Goal: Task Accomplishment & Management: Use online tool/utility

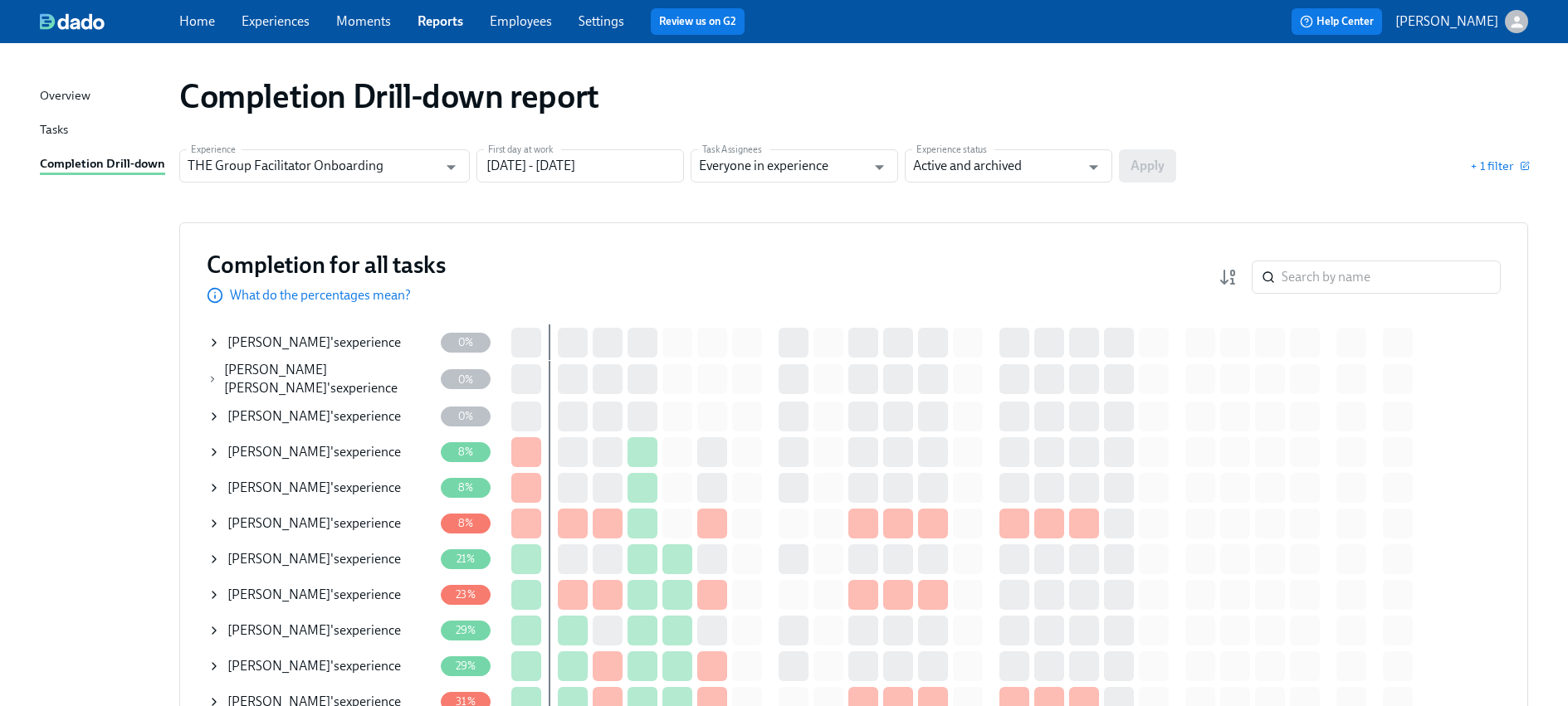
click at [290, 661] on span "[PERSON_NAME]" at bounding box center [279, 666] width 103 height 16
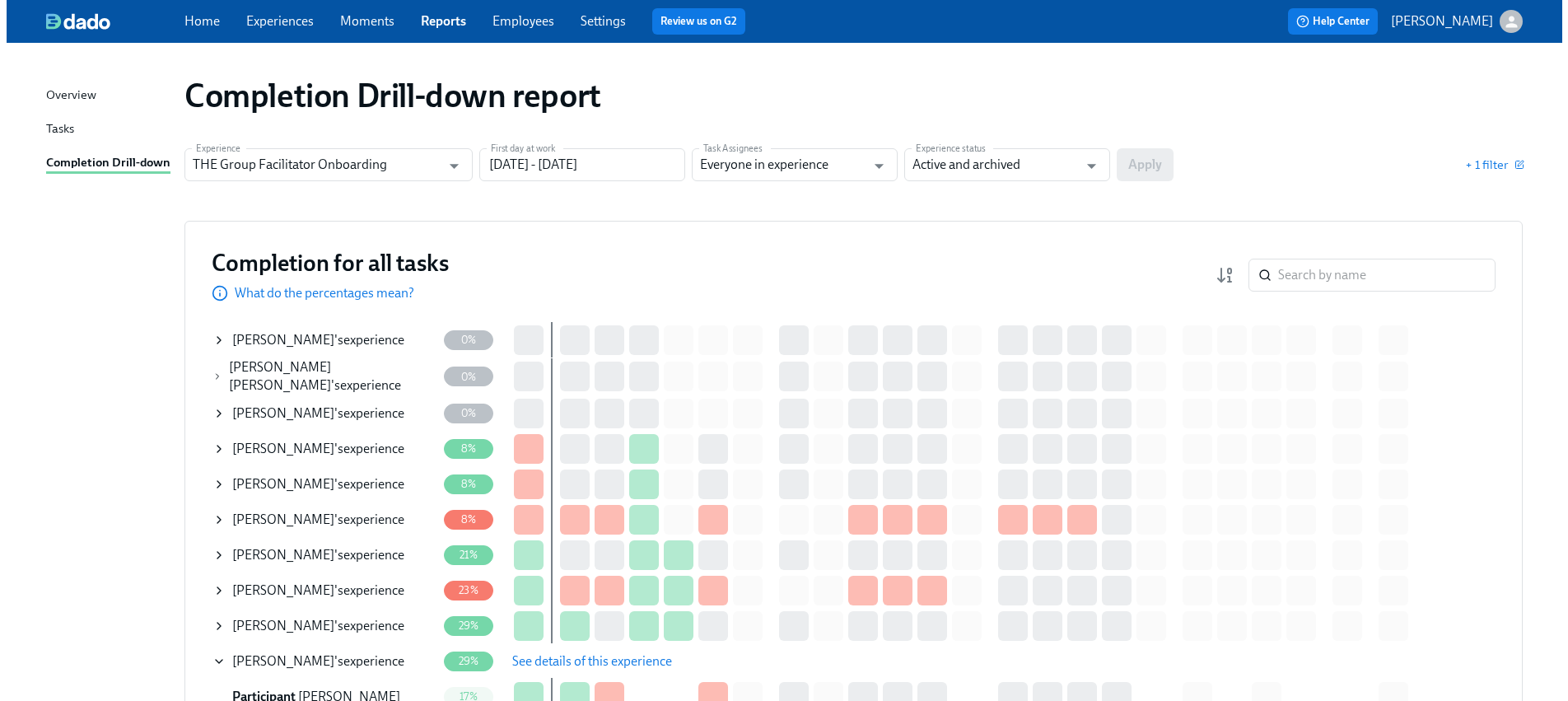
scroll to position [293, 0]
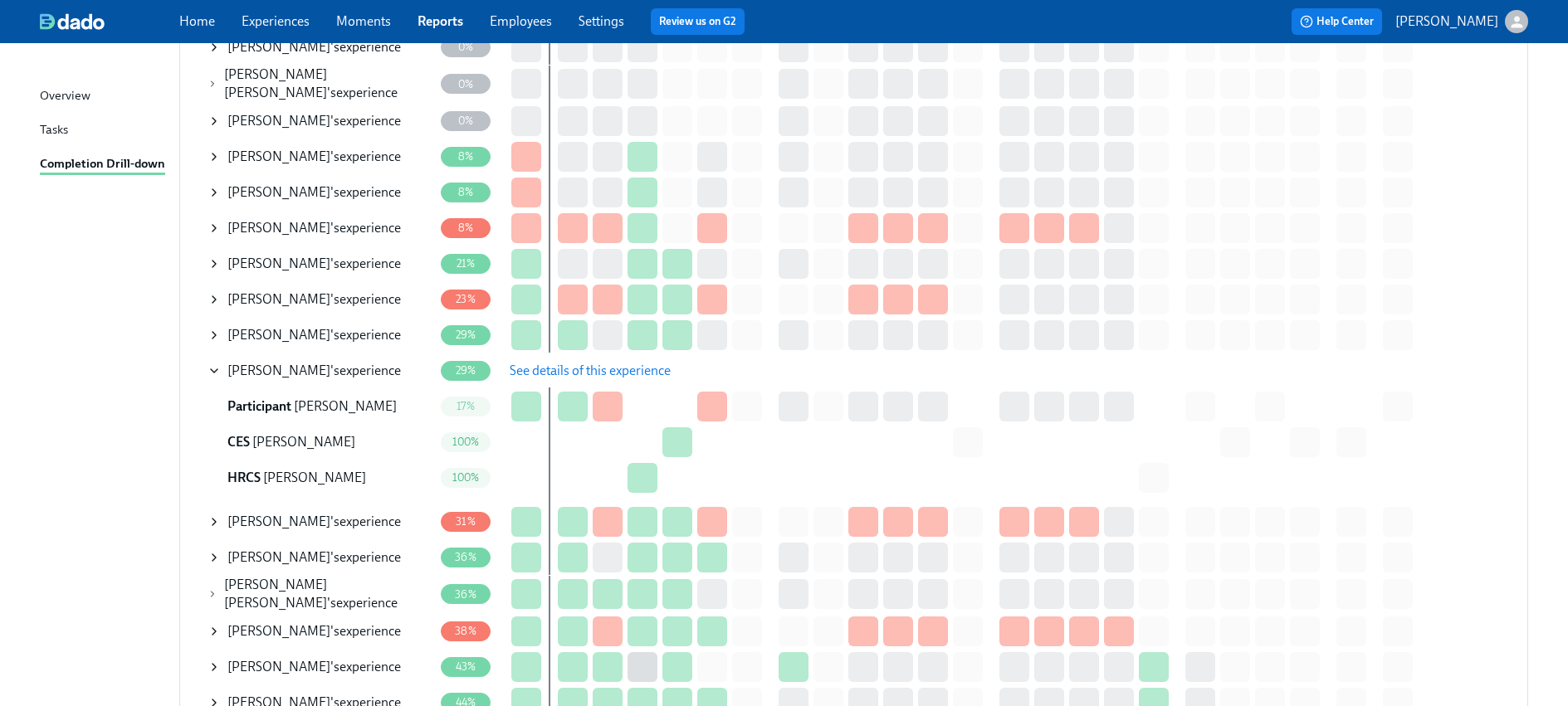
click at [555, 370] on span "See details of this experience" at bounding box center [590, 370] width 161 height 17
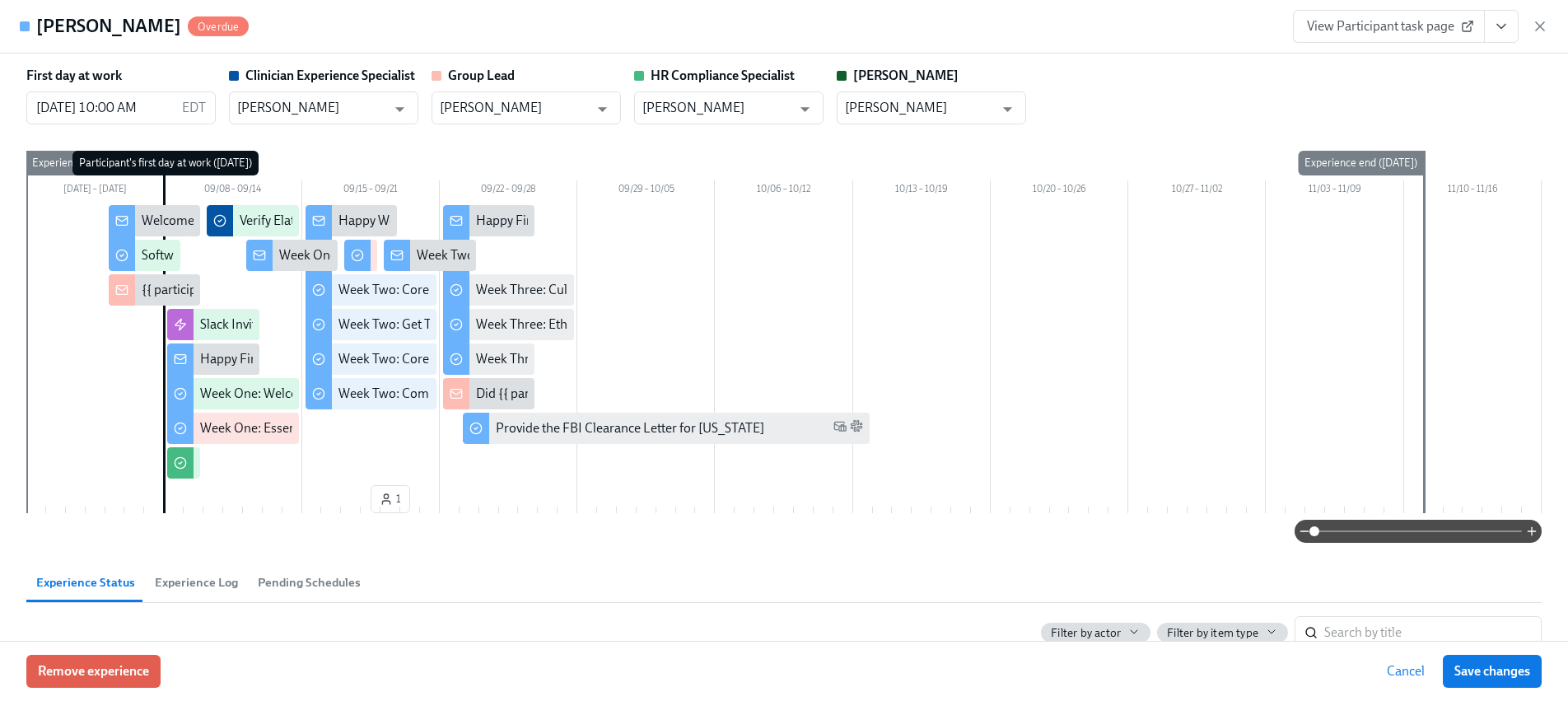
type input "Lara Babalola"
type input "Sarah Dunn"
type input "Chelsey Mendoza"
type input "Paige Eber"
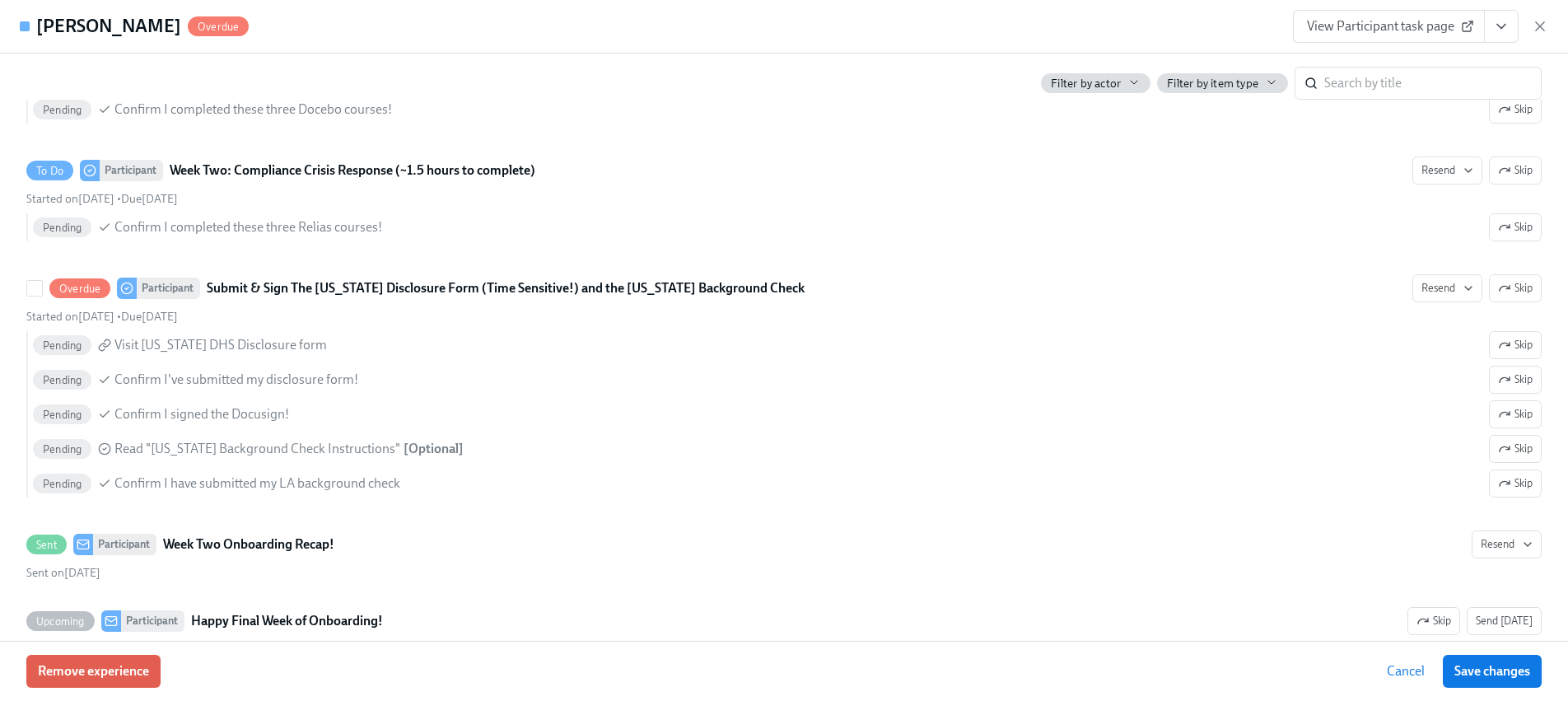
scroll to position [2587, 0]
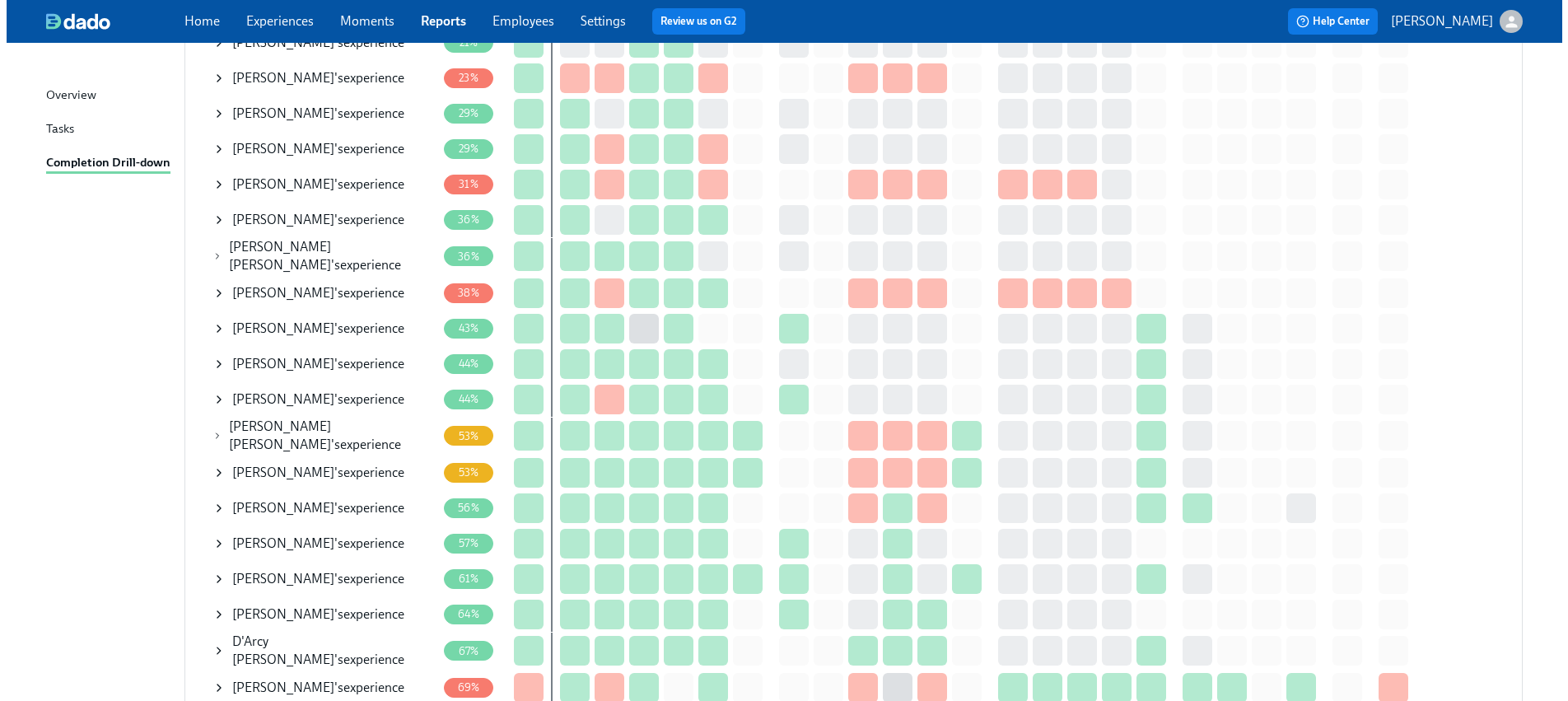
scroll to position [524, 0]
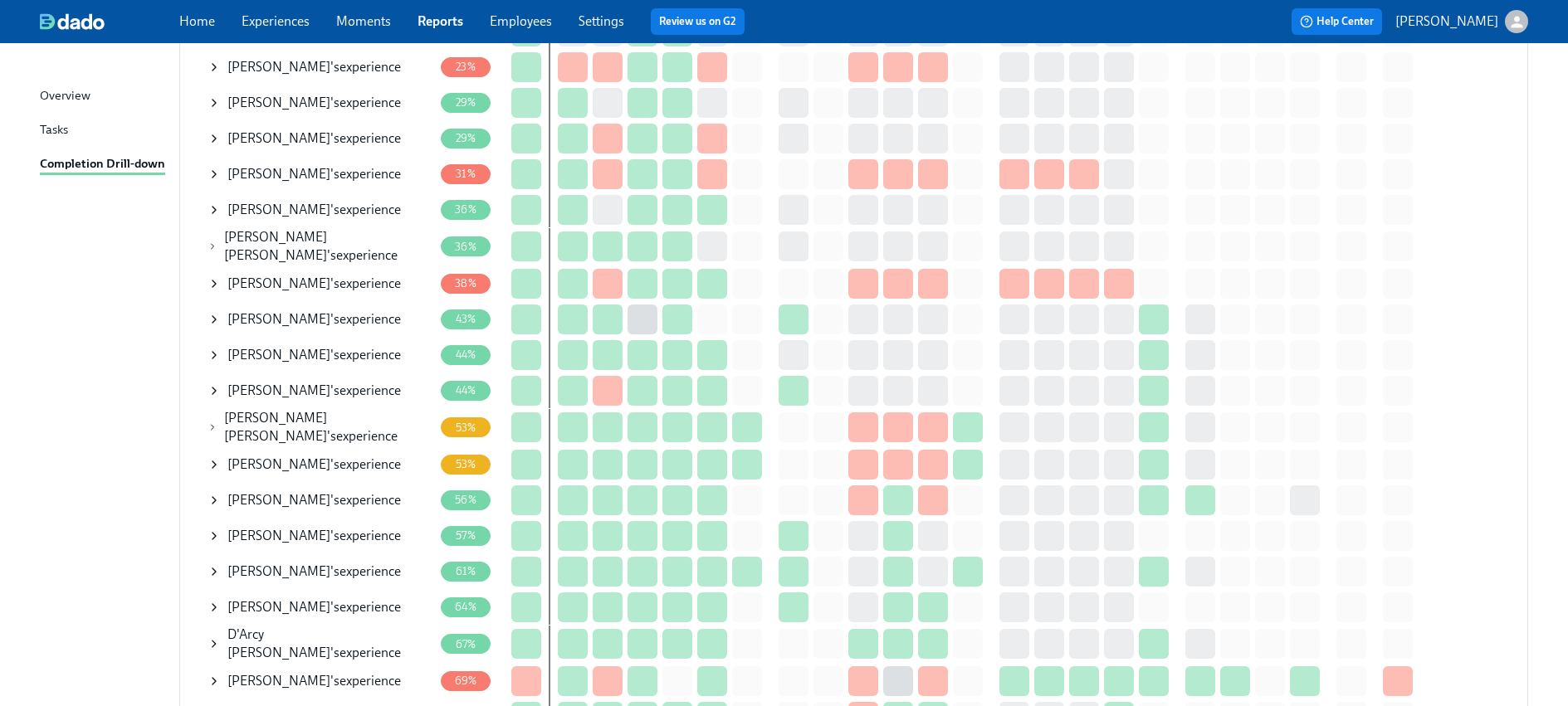
click at [319, 599] on div "Alexis Smith 's experience" at bounding box center [314, 608] width 173 height 18
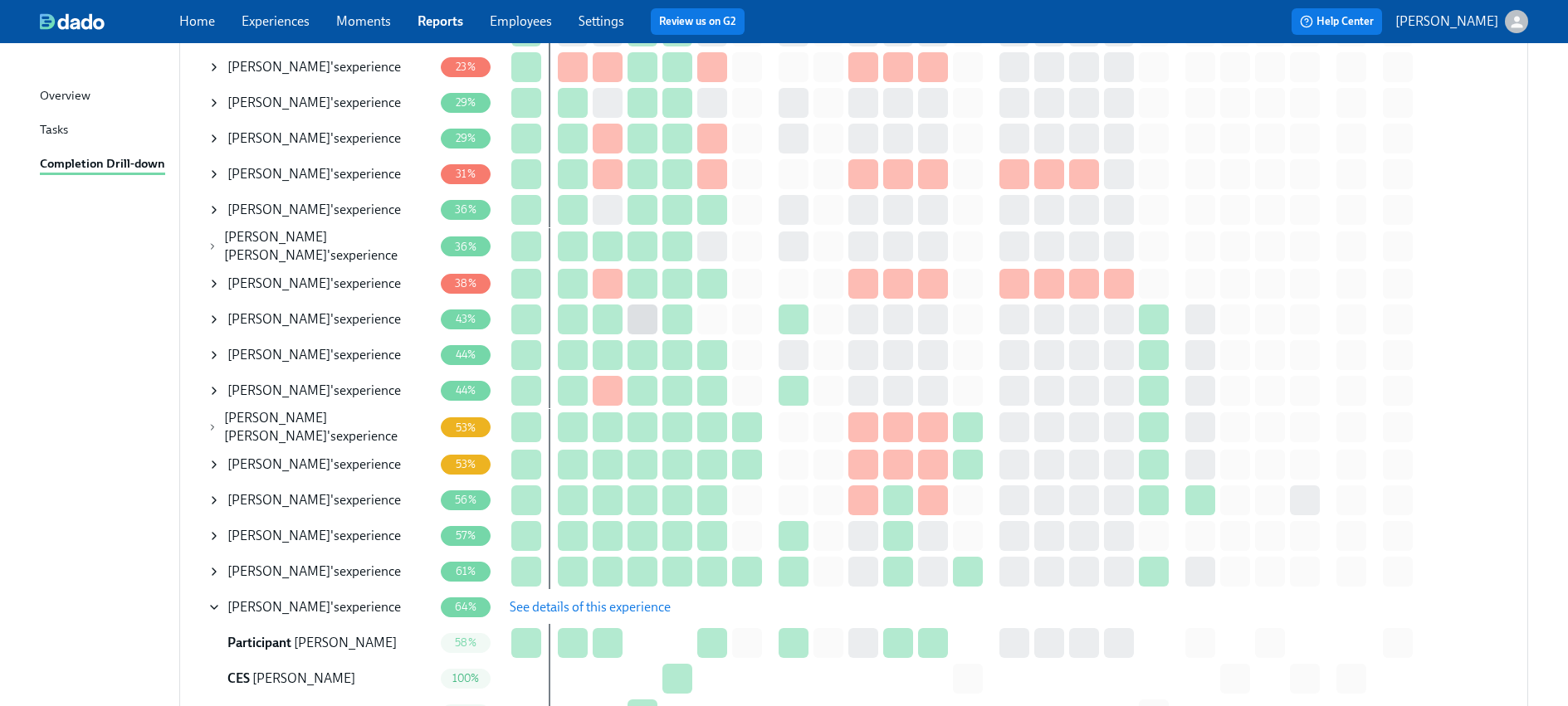
click at [574, 600] on span "See details of this experience" at bounding box center [590, 608] width 161 height 17
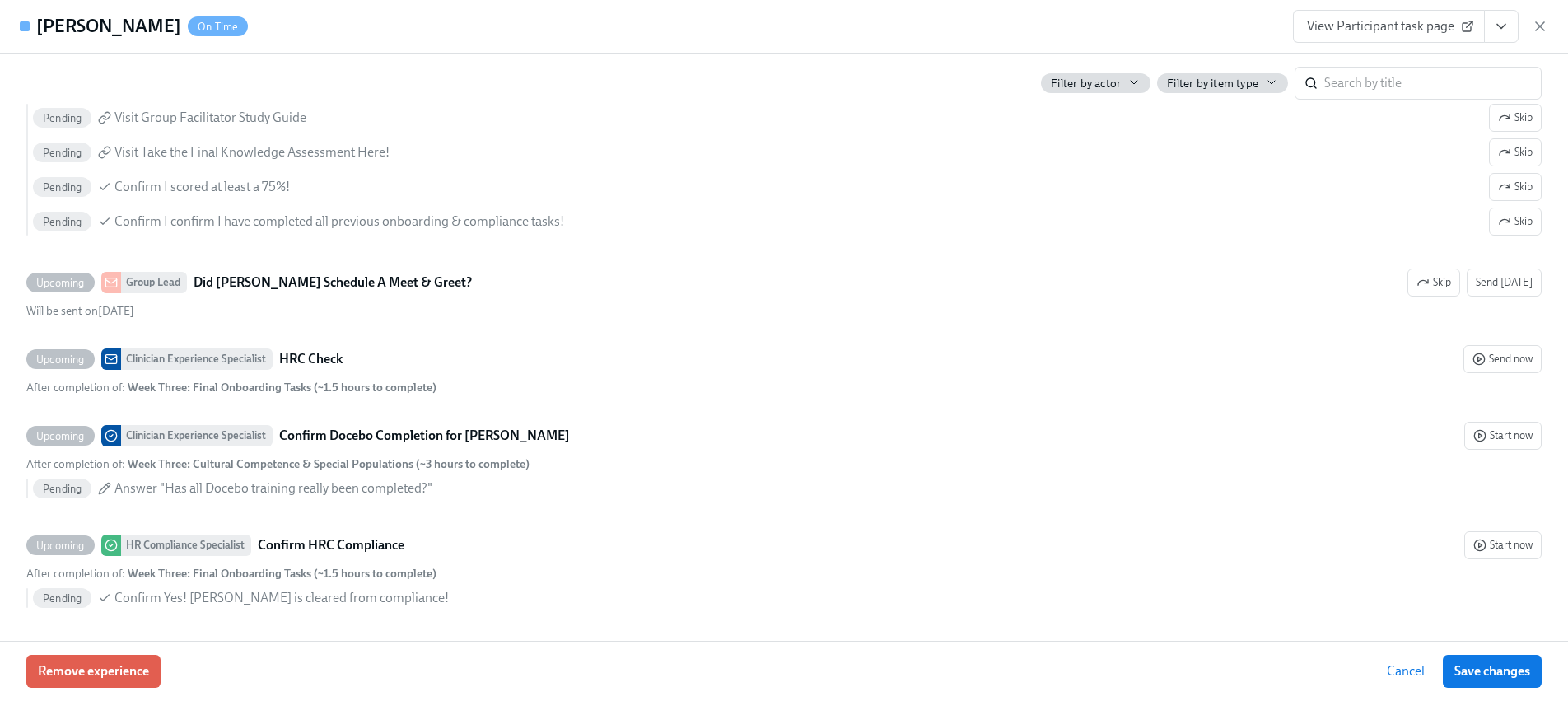
scroll to position [3476, 0]
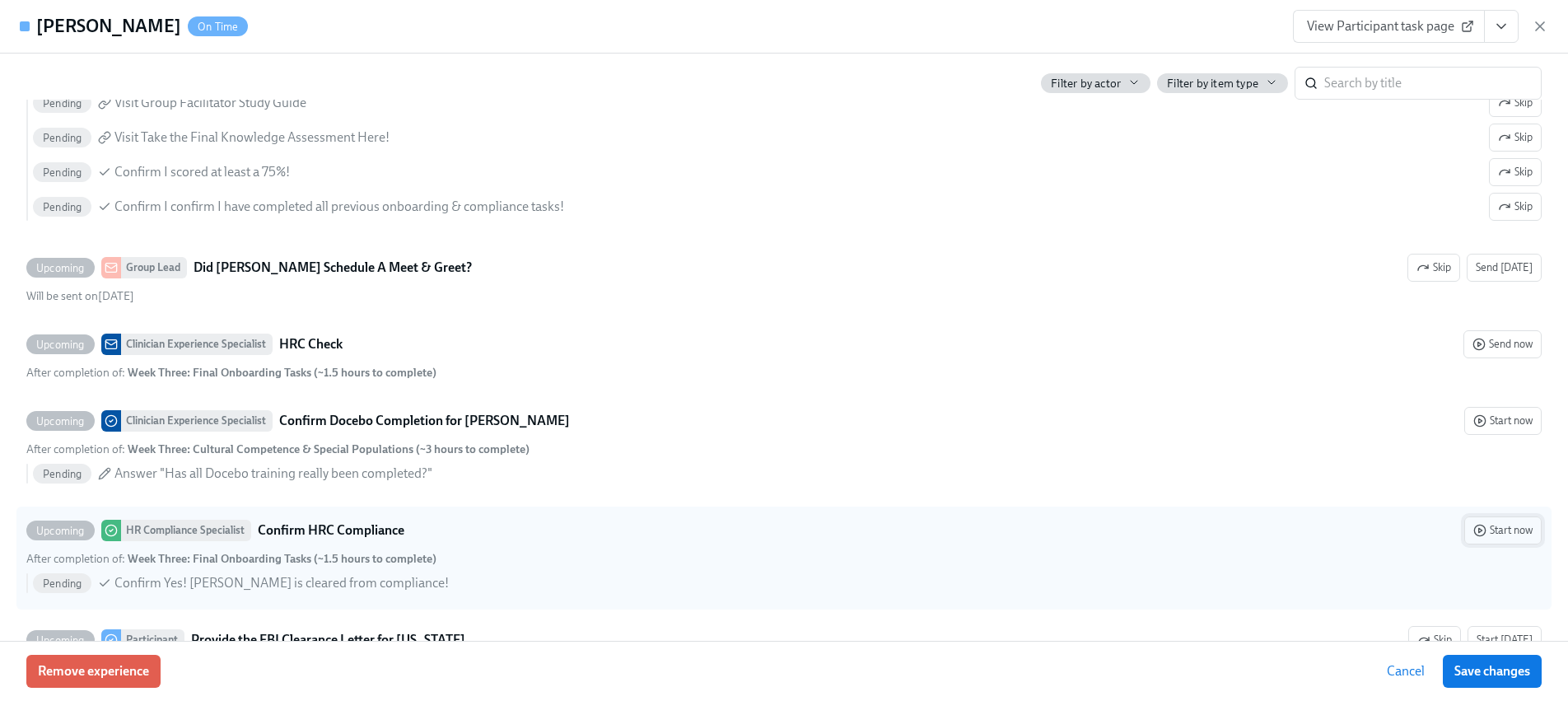
click at [1491, 533] on span "Start now" at bounding box center [1503, 531] width 60 height 16
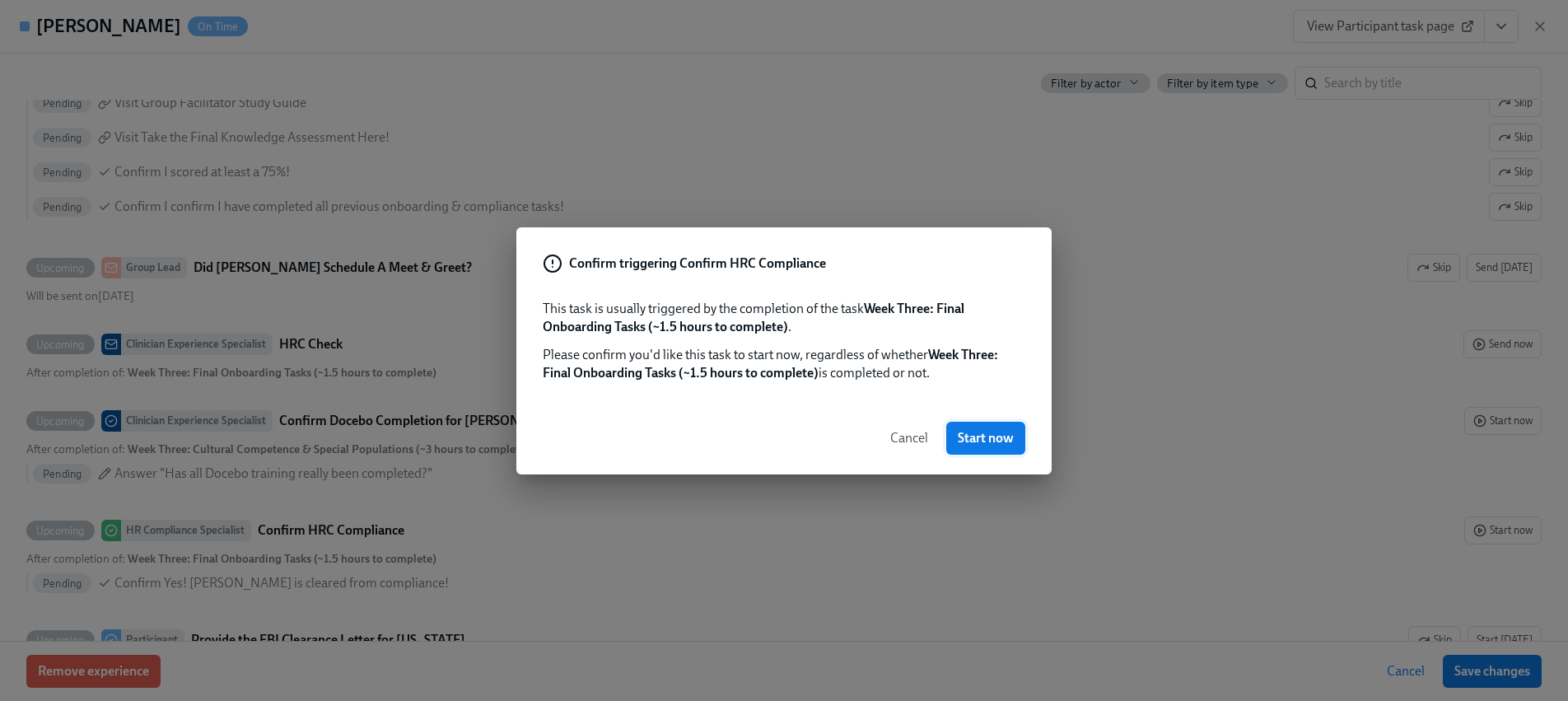
click at [987, 441] on span "Start now" at bounding box center [986, 438] width 56 height 16
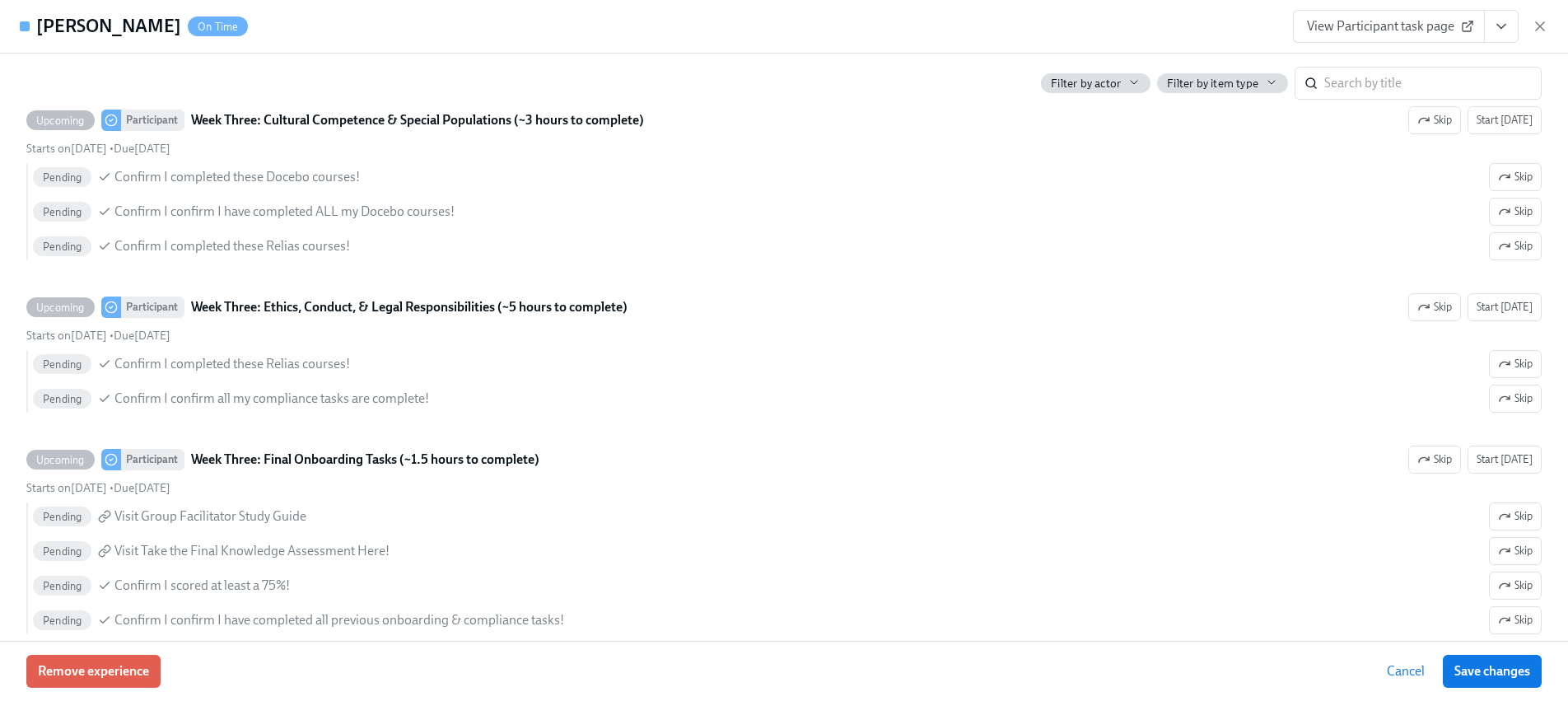
click at [1516, 29] on button "View task page" at bounding box center [1501, 26] width 35 height 33
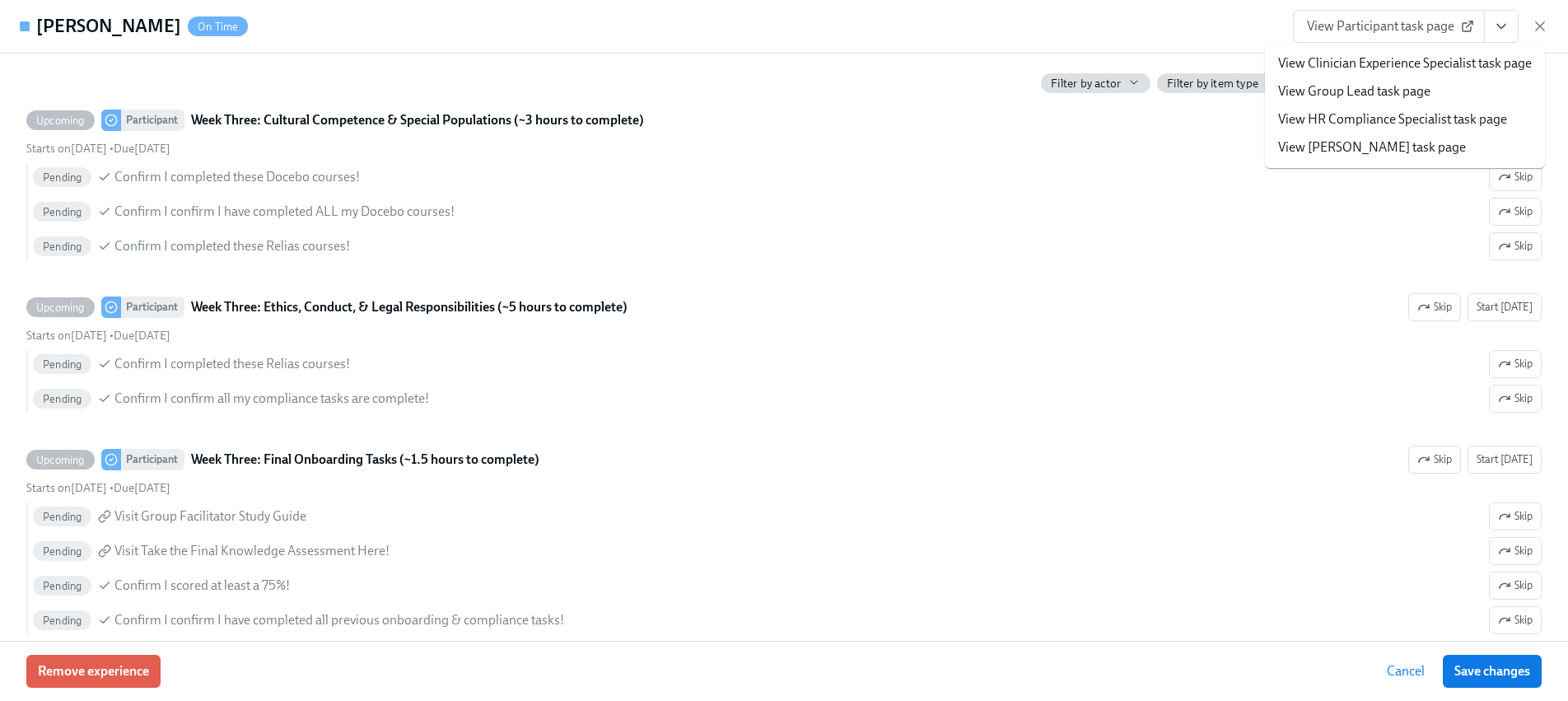
click at [1376, 112] on link "View HR Compliance Specialist task page" at bounding box center [1392, 119] width 229 height 18
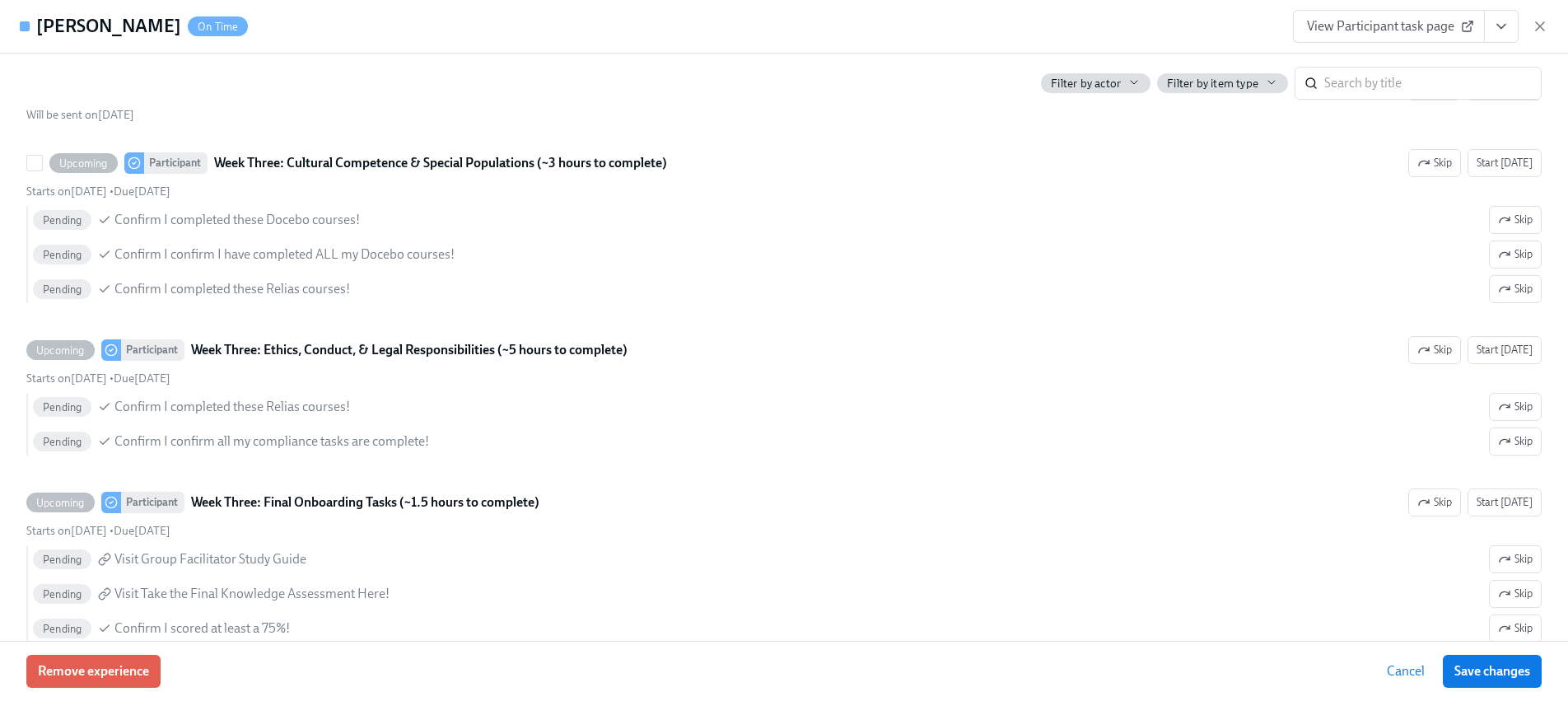
scroll to position [3510, 0]
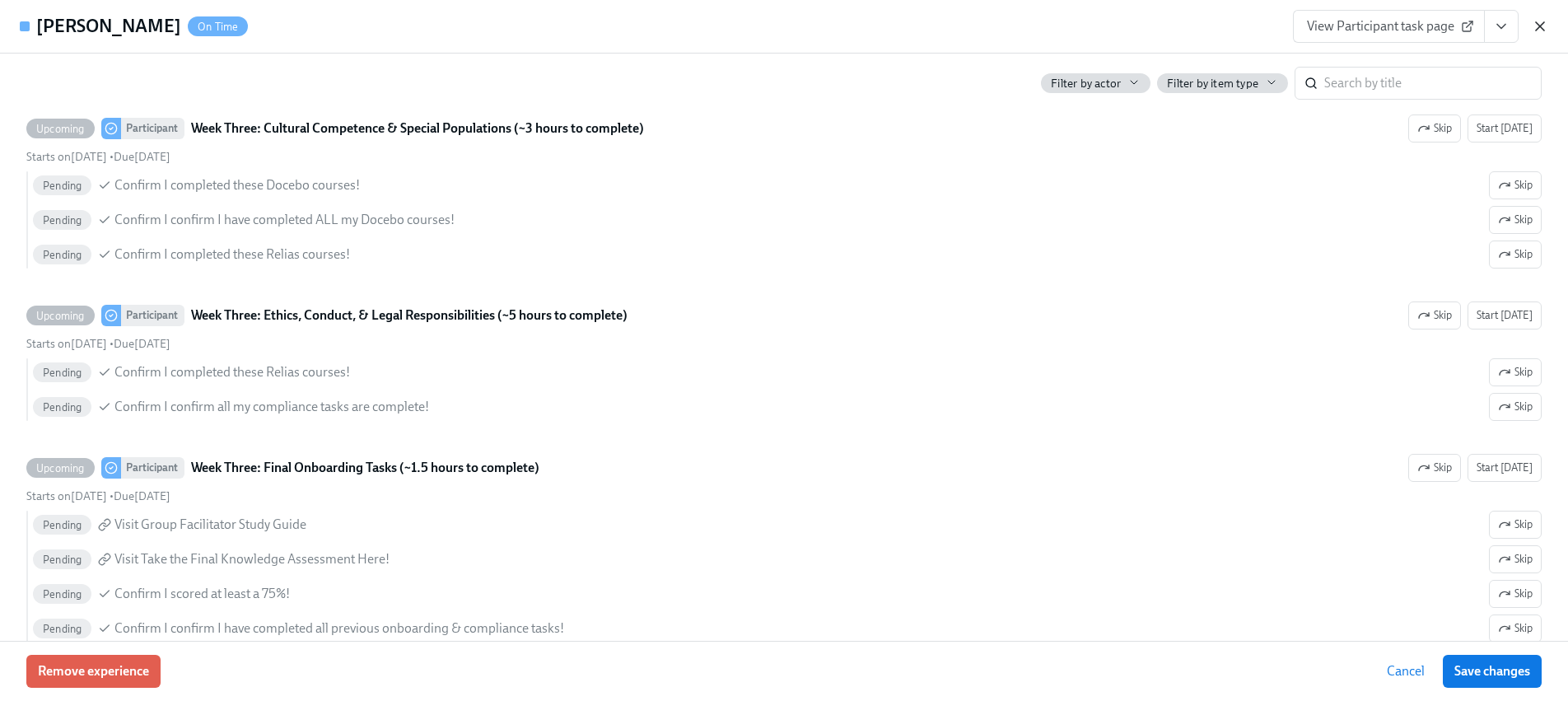
click at [1545, 26] on icon "button" at bounding box center [1539, 26] width 16 height 16
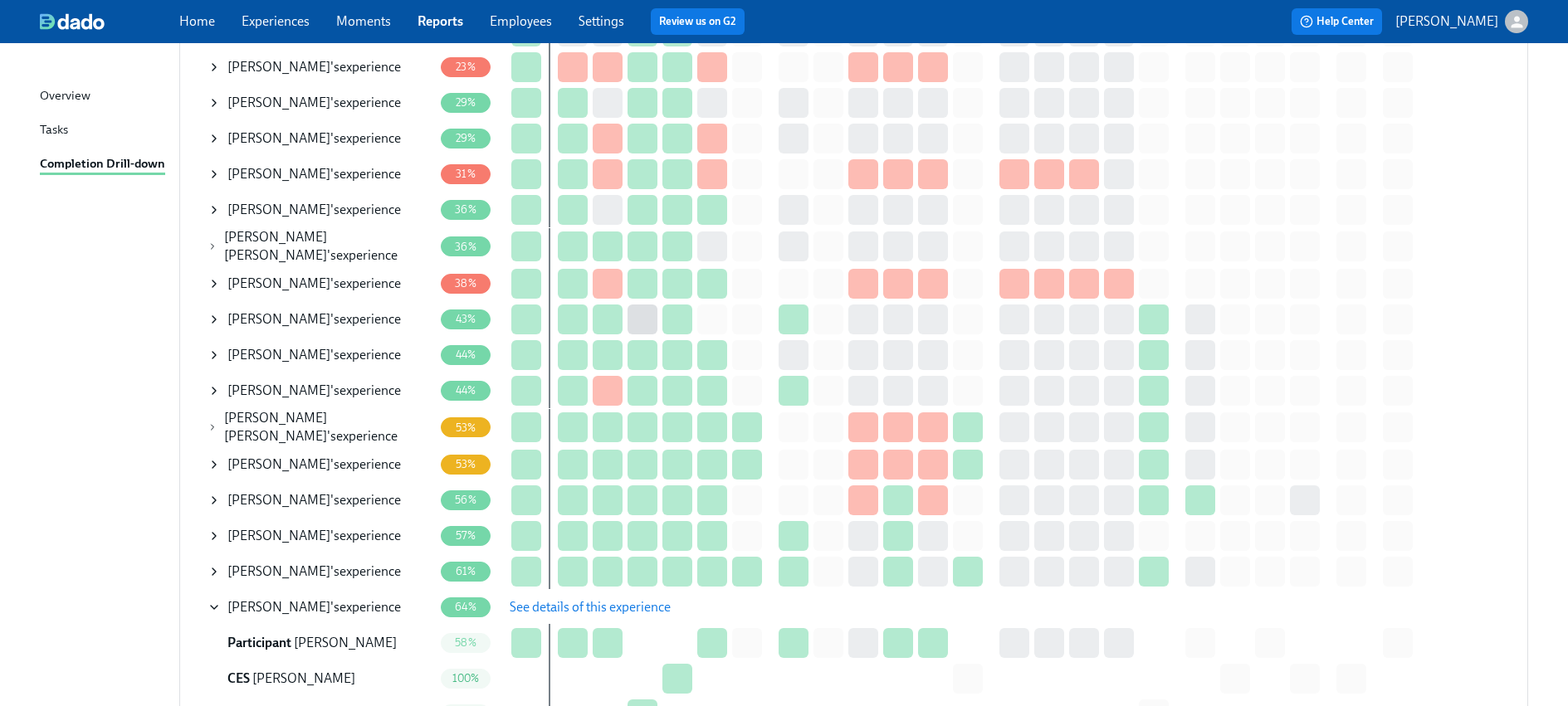
click at [255, 528] on span "[PERSON_NAME]" at bounding box center [279, 536] width 103 height 16
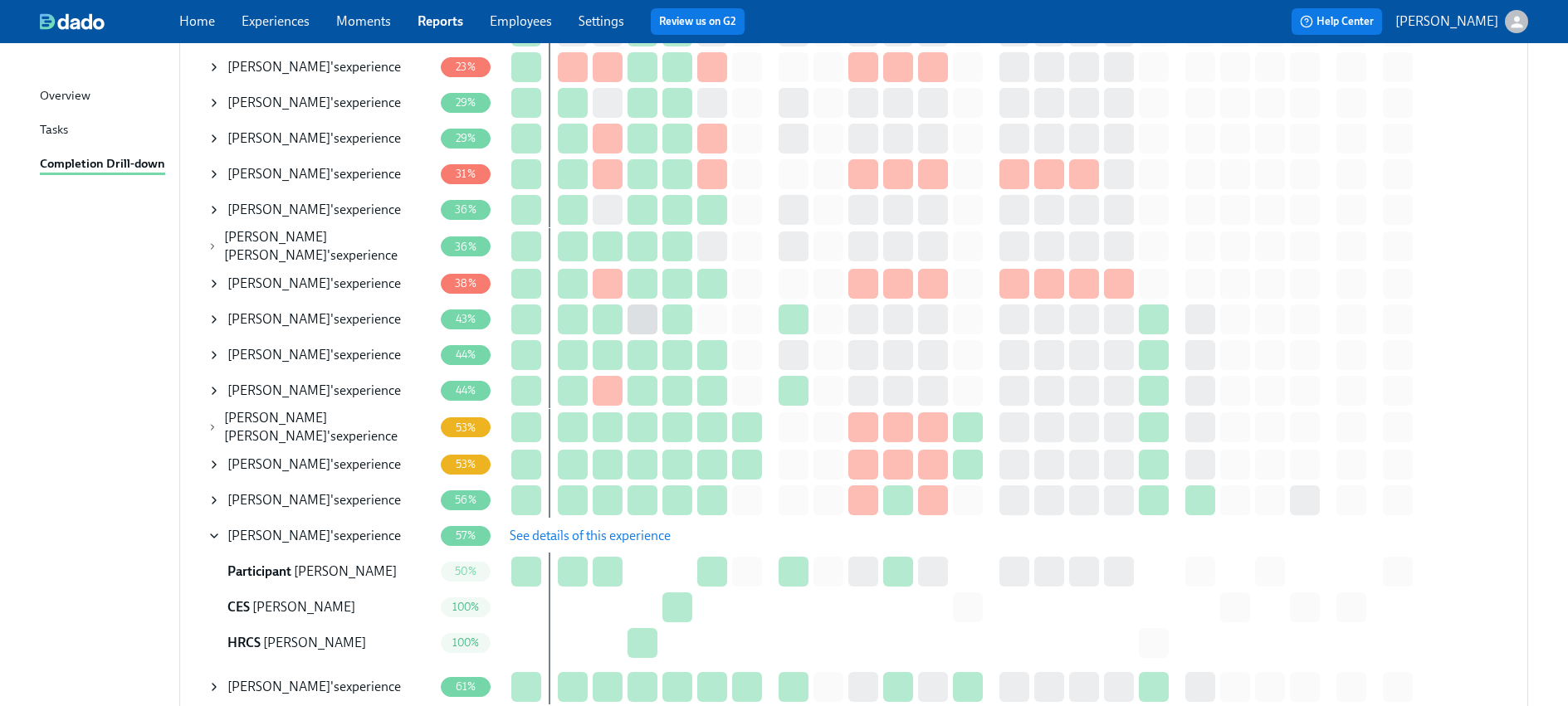
click at [548, 528] on span "See details of this experience" at bounding box center [590, 536] width 161 height 17
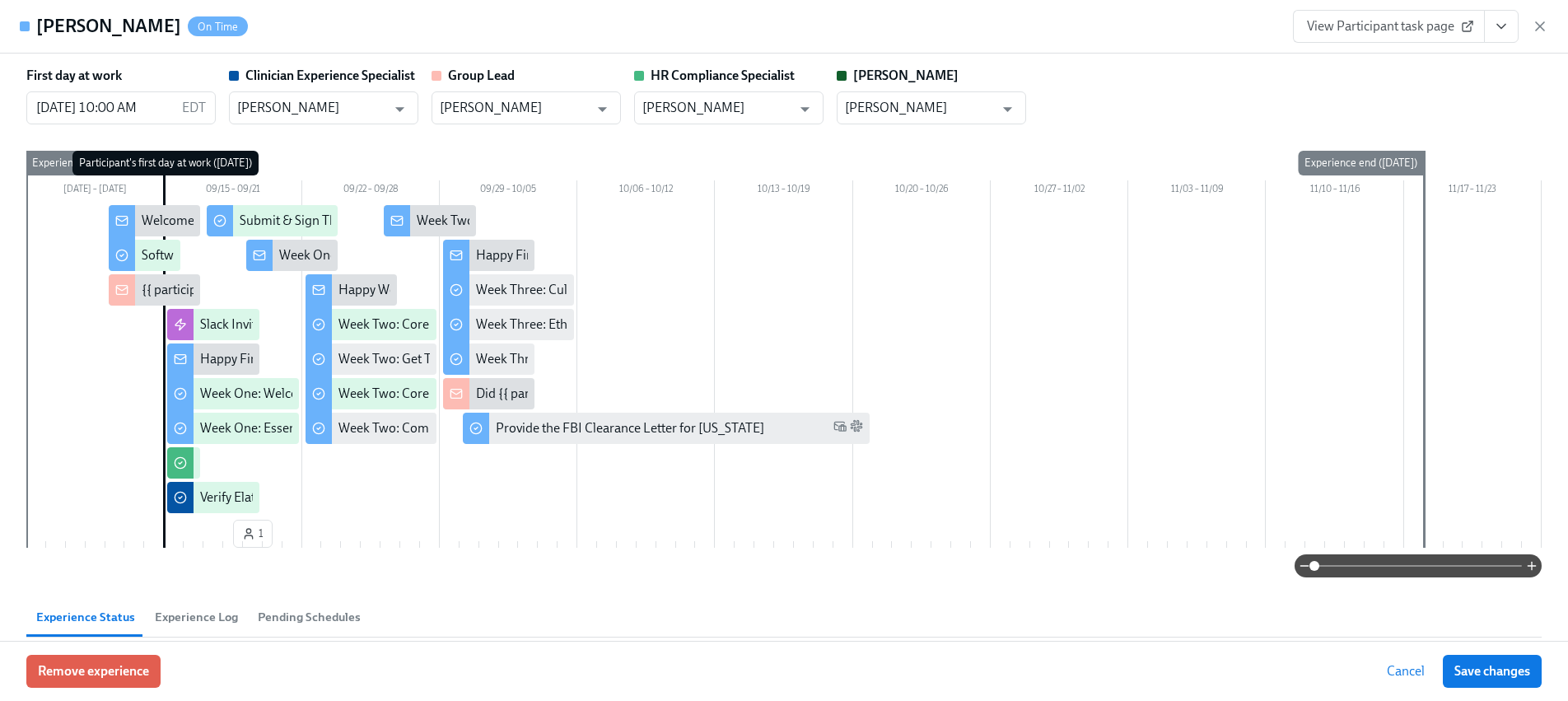
click at [1493, 33] on icon "View task page" at bounding box center [1501, 26] width 16 height 16
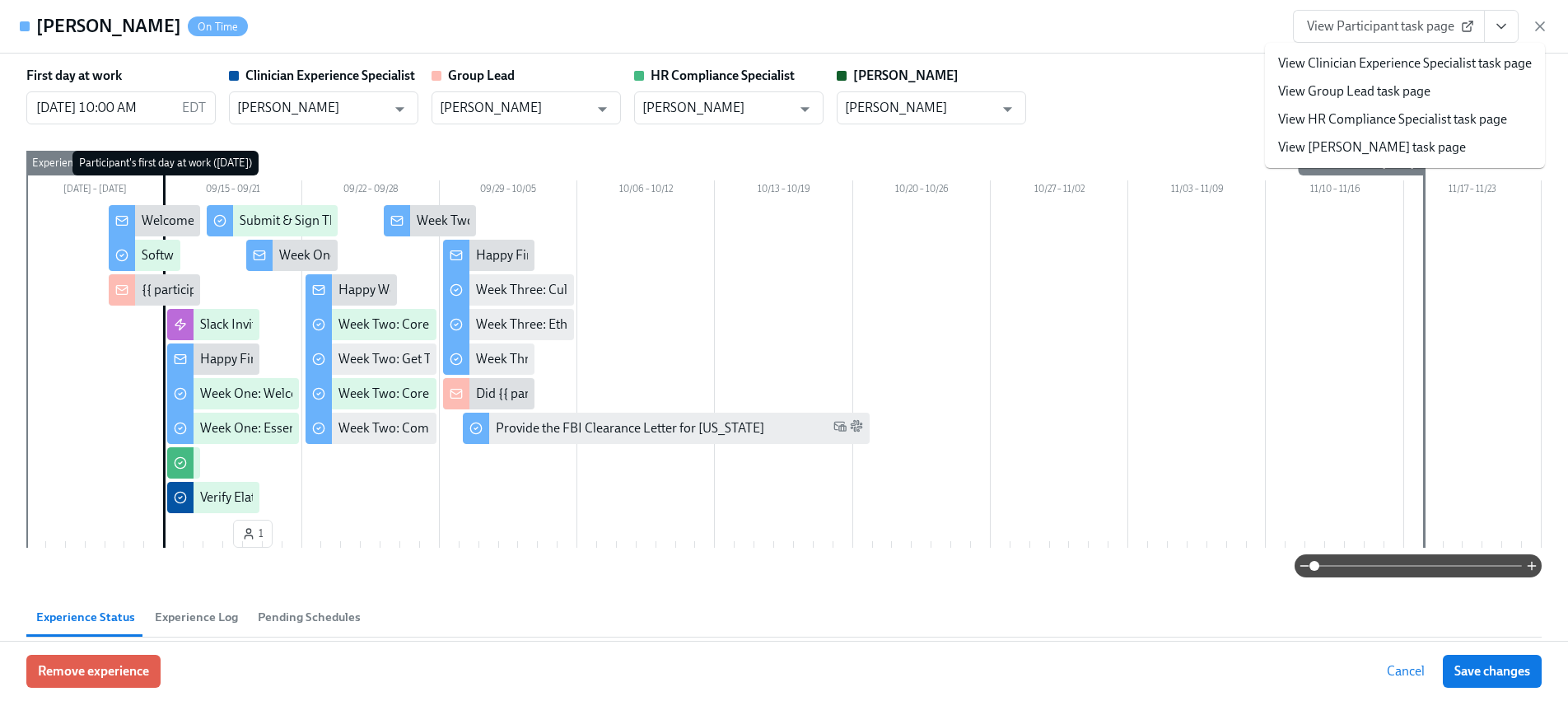
click at [1354, 121] on link "View HR Compliance Specialist task page" at bounding box center [1392, 119] width 229 height 18
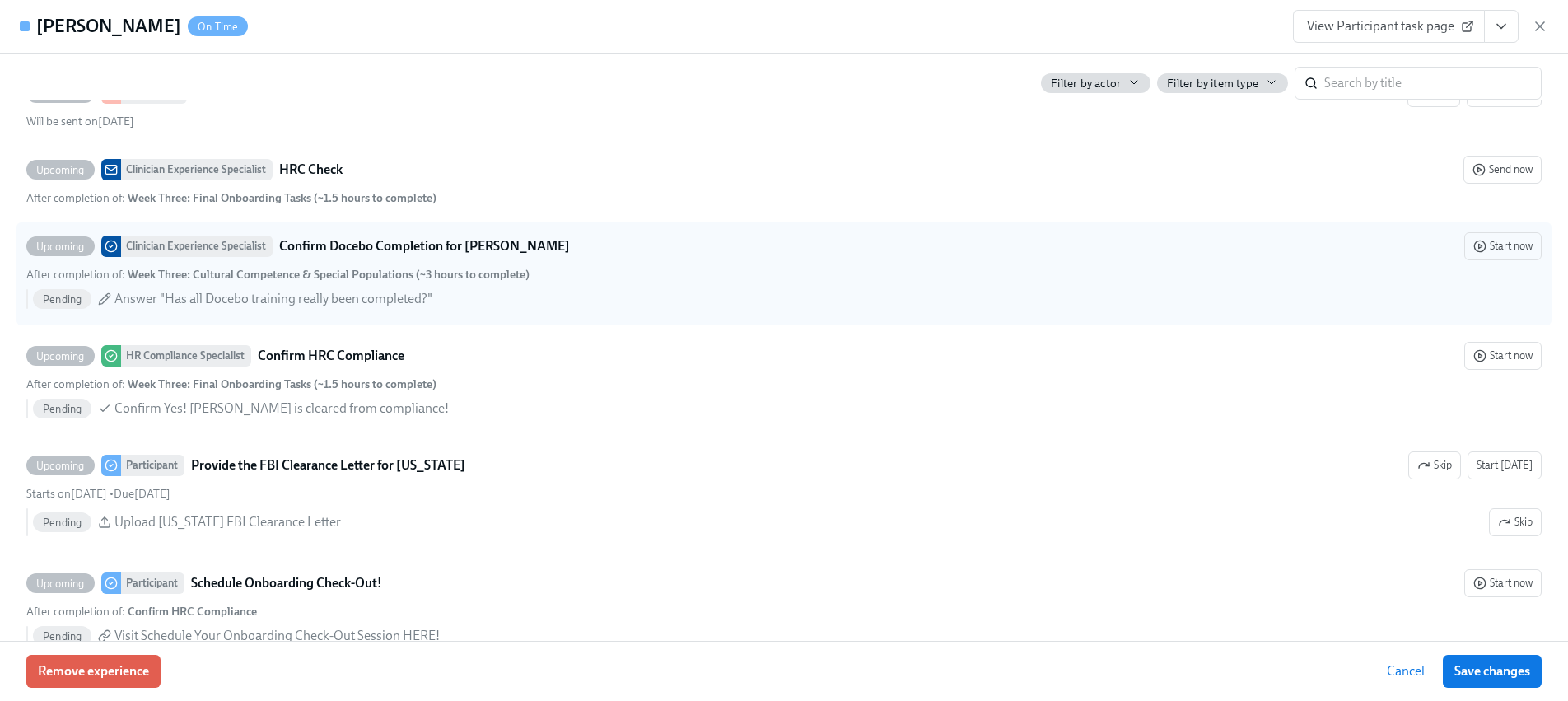
scroll to position [3883, 0]
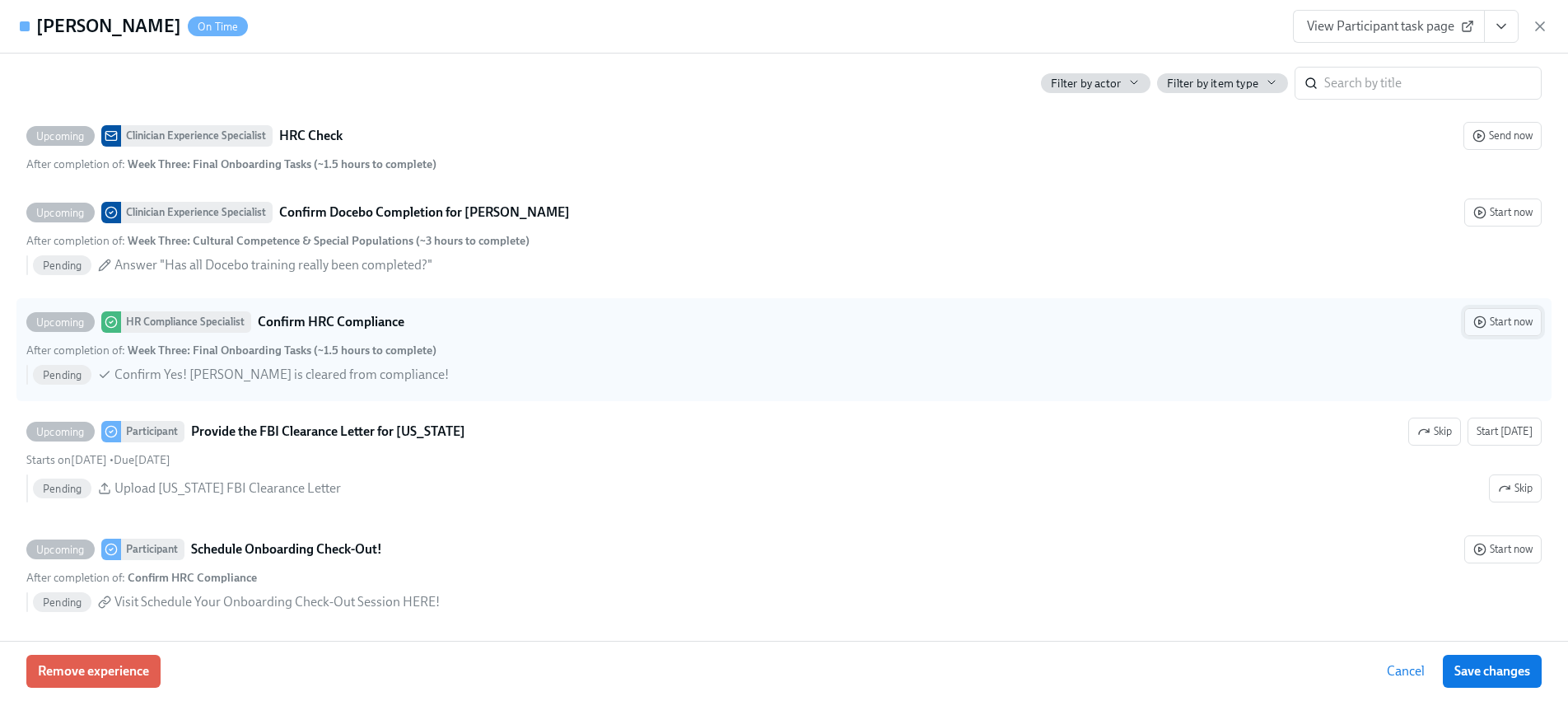
click at [1503, 322] on span "Start now" at bounding box center [1503, 322] width 60 height 16
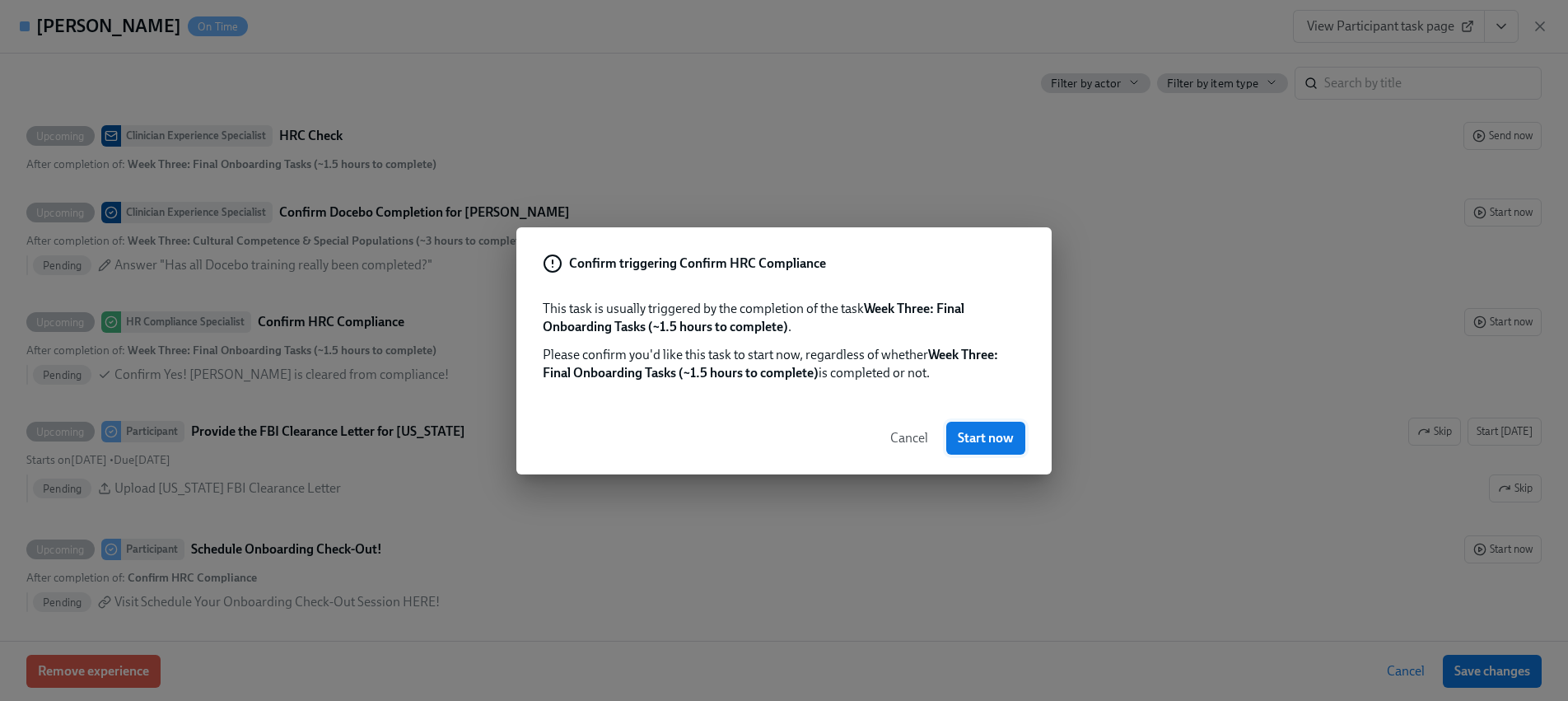
click at [993, 444] on span "Start now" at bounding box center [986, 438] width 56 height 16
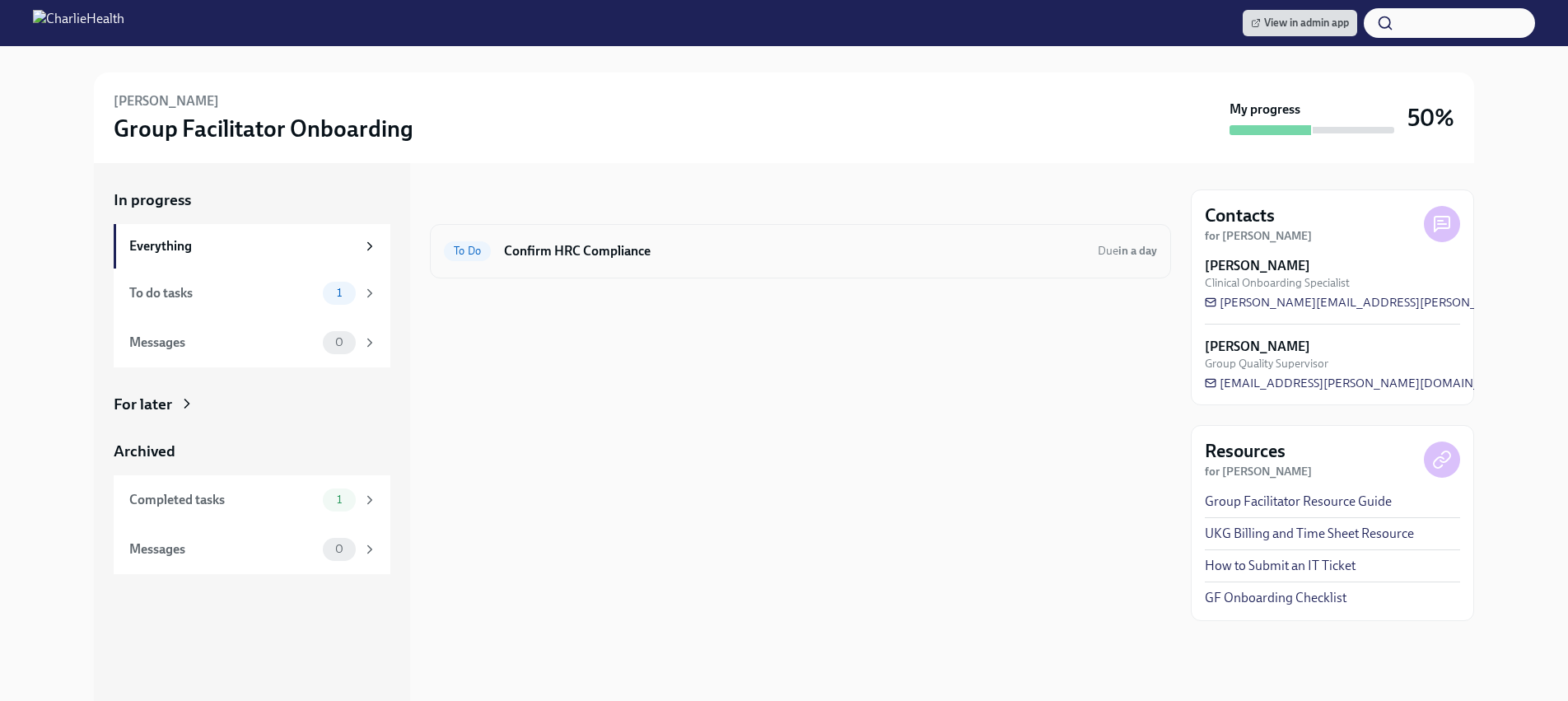
click at [882, 258] on h6 "Confirm HRC Compliance" at bounding box center [794, 251] width 580 height 18
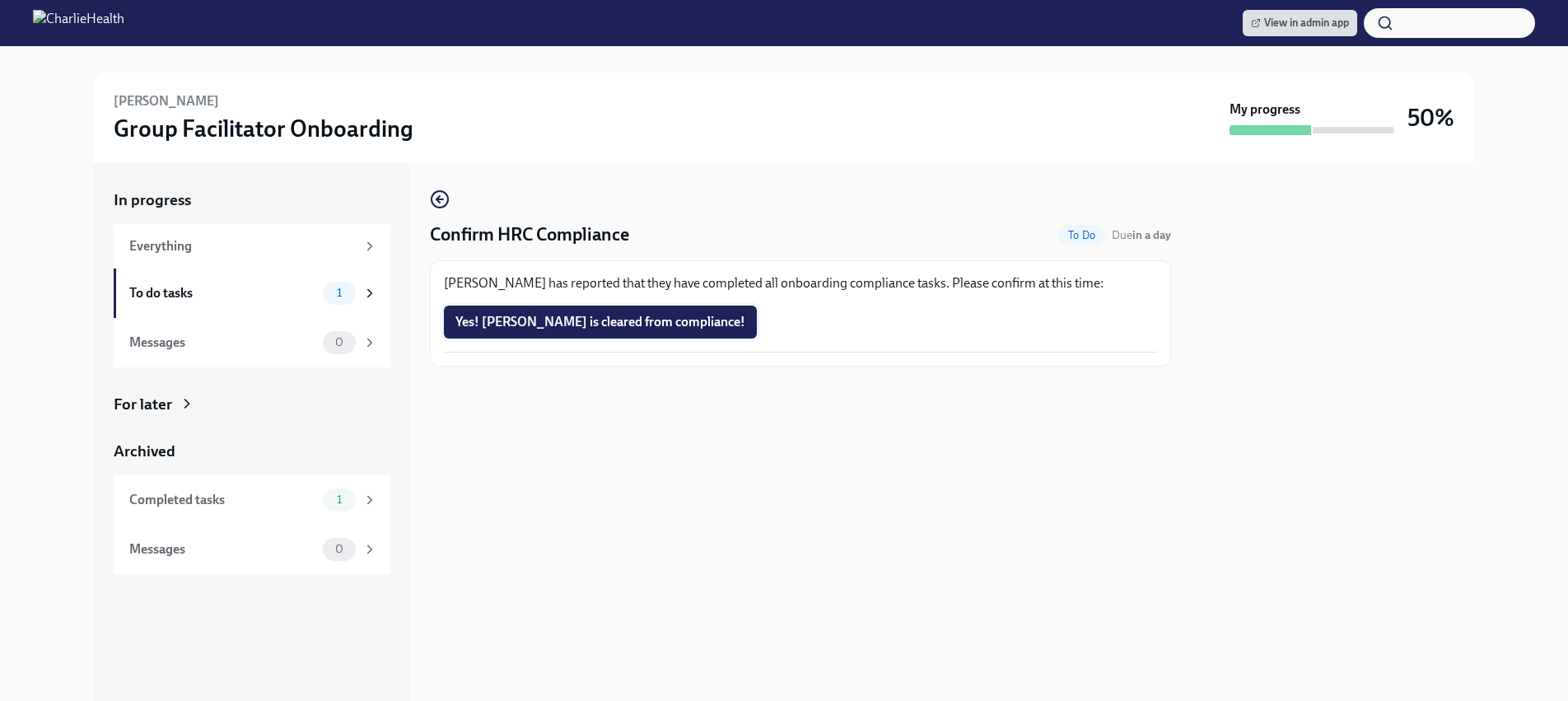
click at [607, 324] on span "Yes! Alexis is cleared from compliance!" at bounding box center [600, 322] width 290 height 16
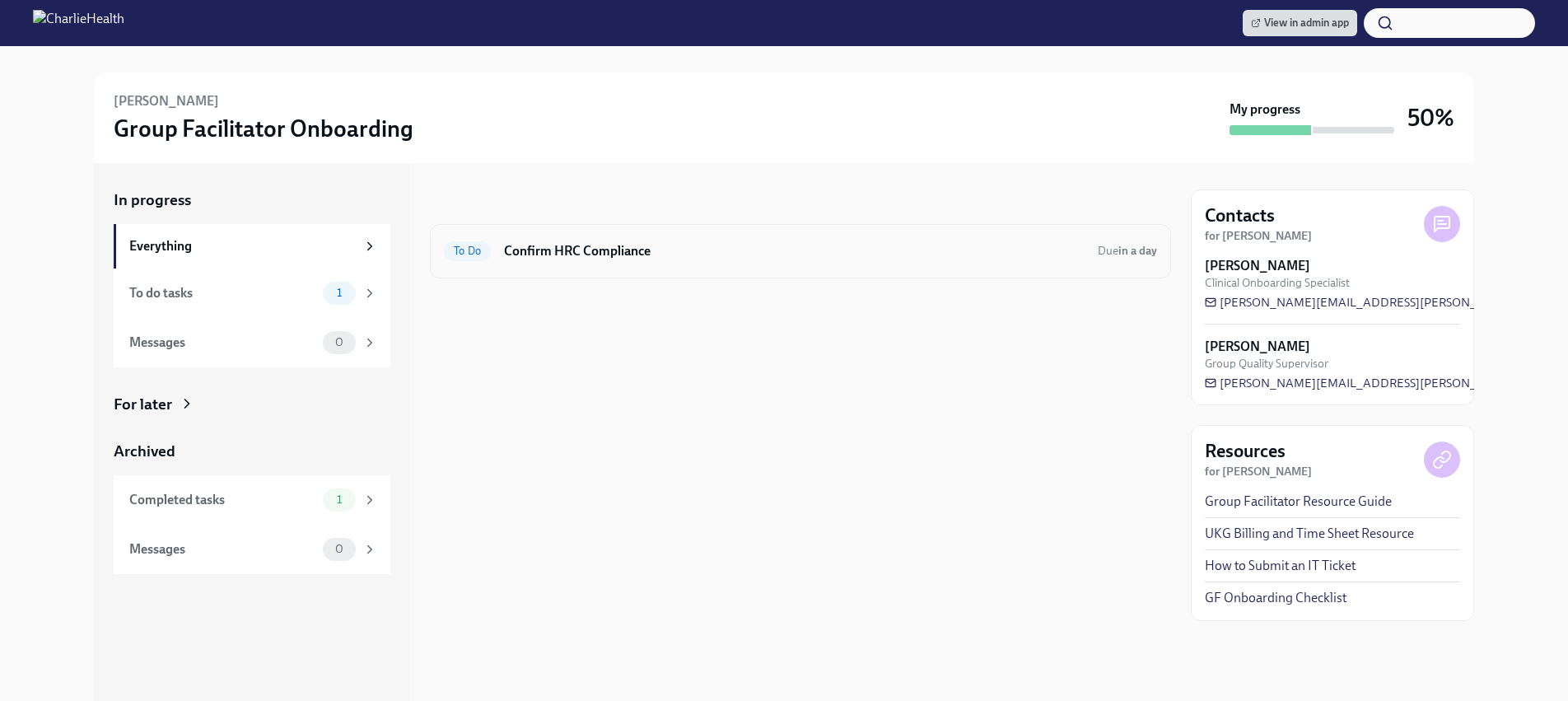
click at [611, 243] on h6 "Confirm HRC Compliance" at bounding box center [794, 251] width 580 height 18
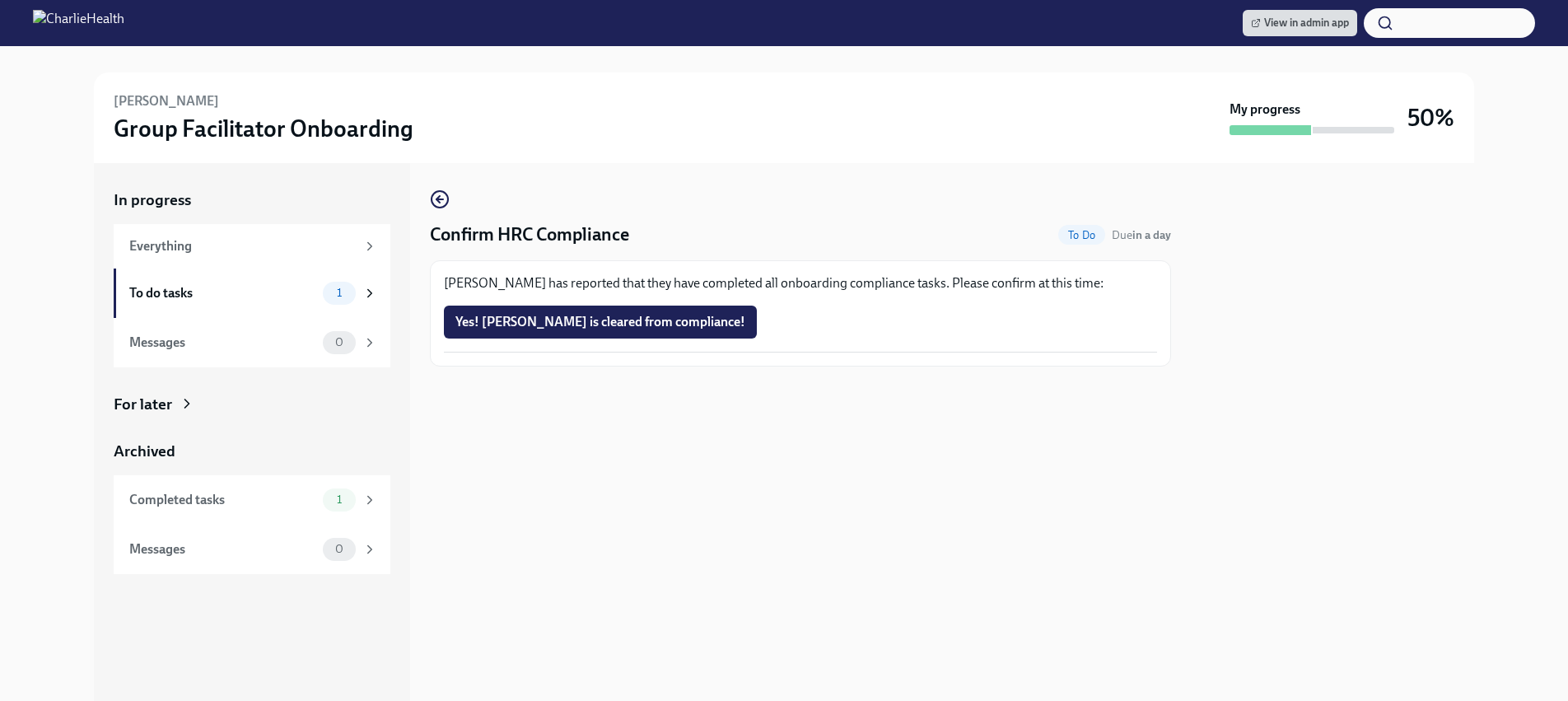
click at [610, 312] on button "Yes! [PERSON_NAME] is cleared from compliance!" at bounding box center [600, 322] width 313 height 33
